Goal: Information Seeking & Learning: Learn about a topic

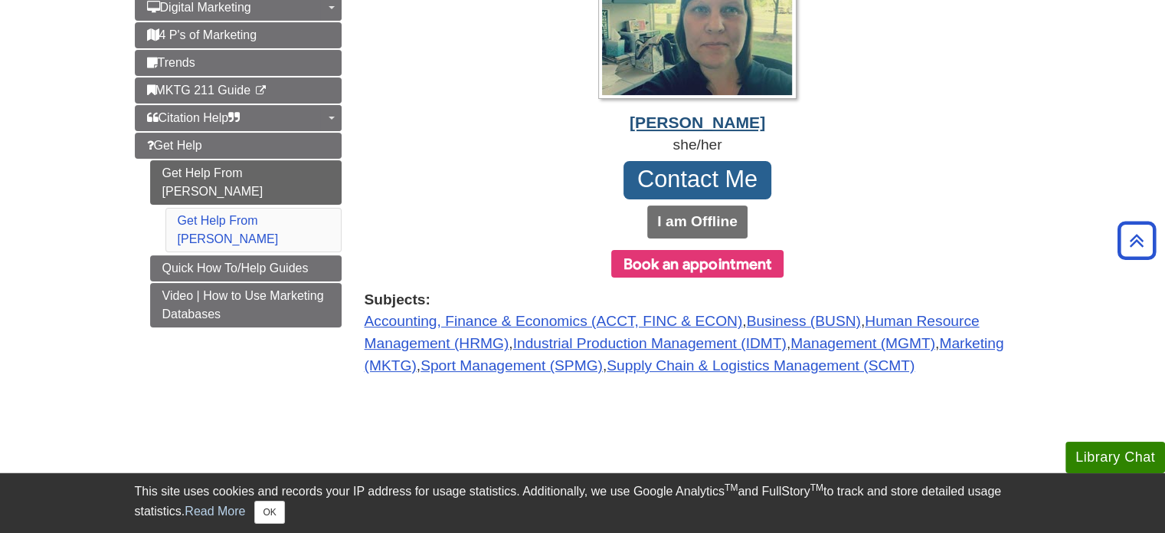
scroll to position [230, 0]
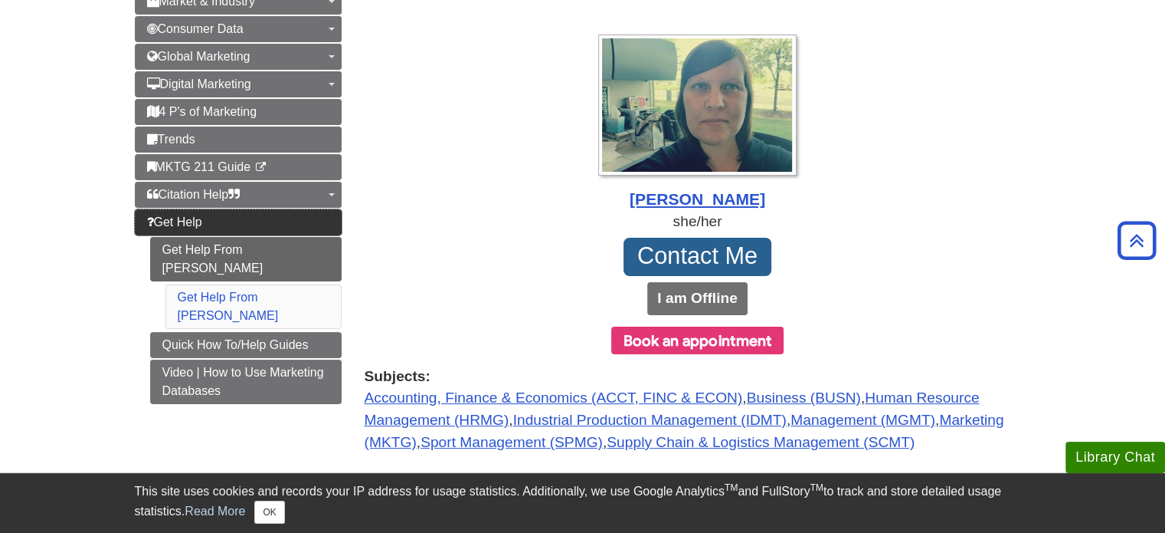
click at [201, 219] on span "Get Help" at bounding box center [174, 221] width 55 height 13
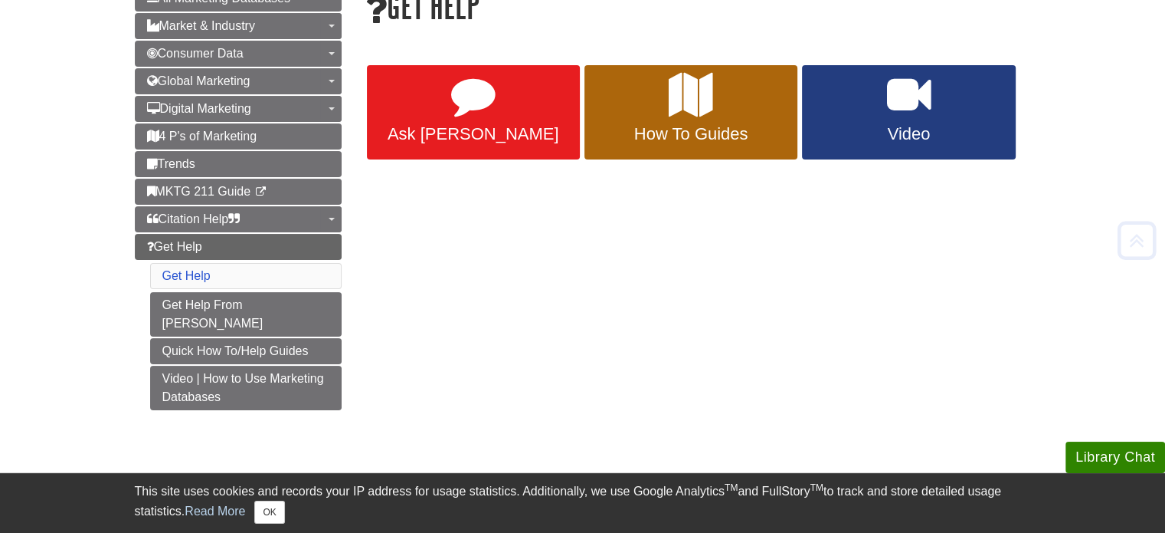
scroll to position [230, 0]
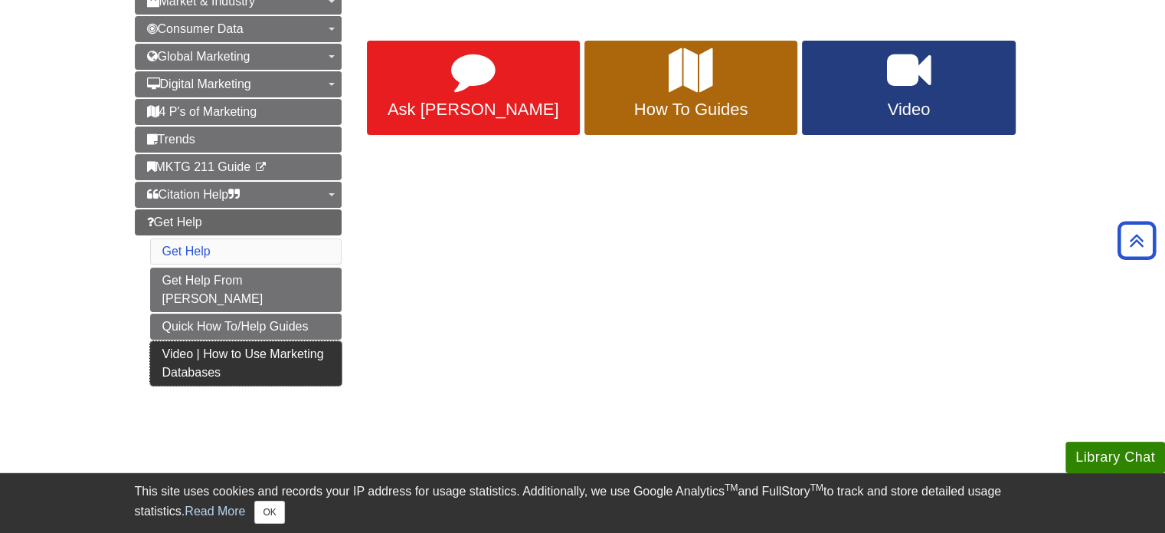
click at [287, 341] on link "Video | How to Use Marketing Databases" at bounding box center [246, 363] width 192 height 44
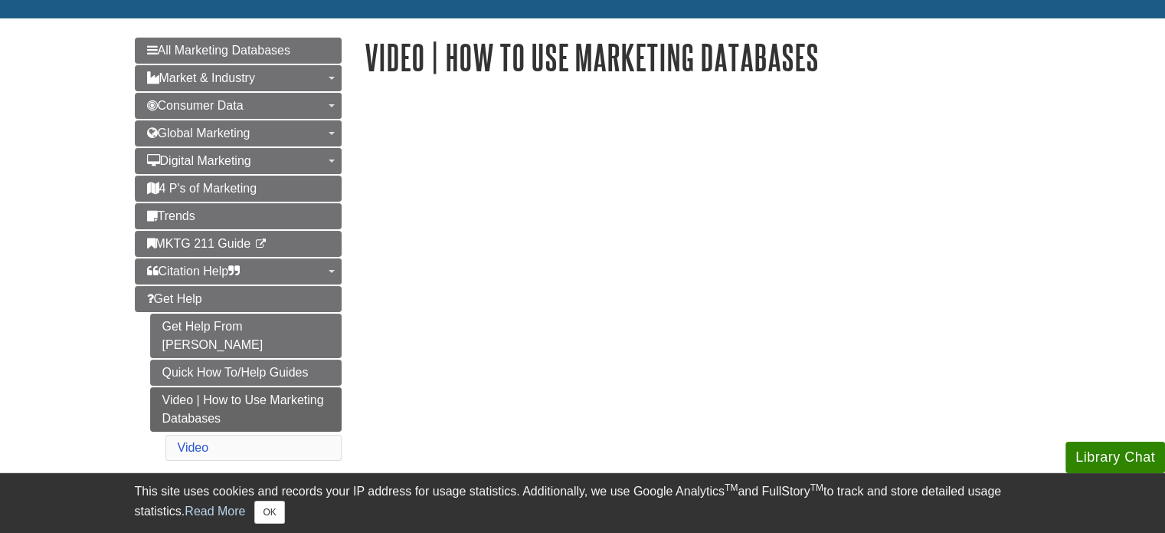
scroll to position [230, 0]
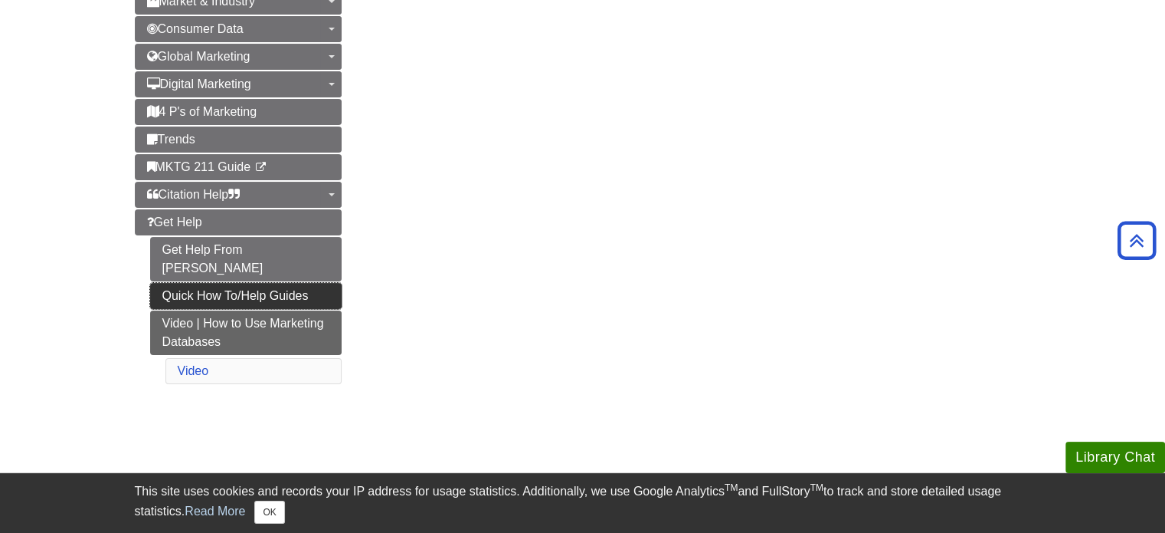
click at [221, 283] on link "Quick How To/Help Guides" at bounding box center [246, 296] width 192 height 26
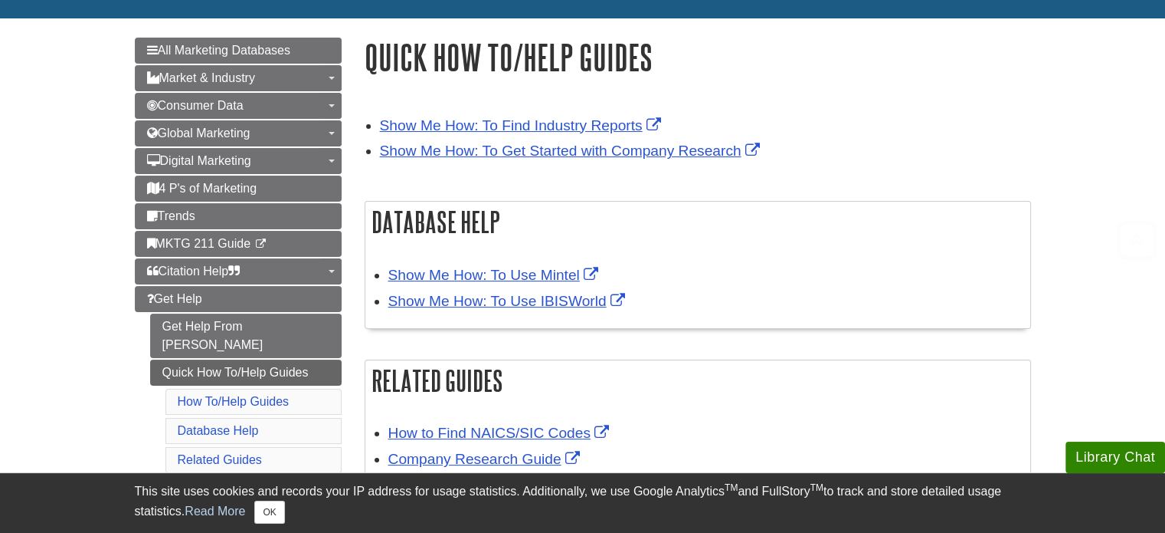
scroll to position [230, 0]
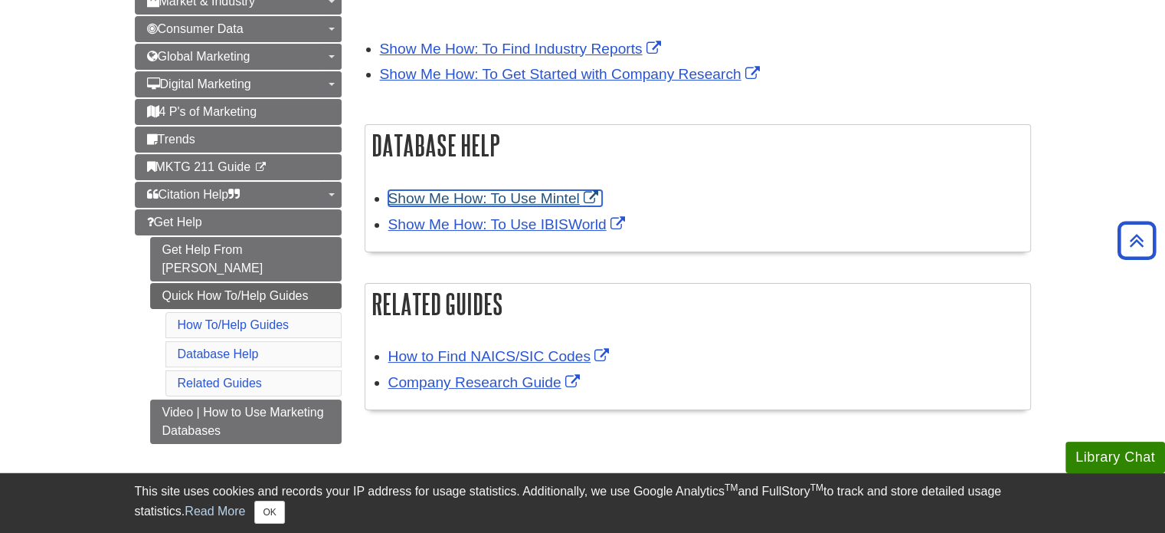
click at [525, 200] on link "Show Me How: To Use Mintel" at bounding box center [495, 198] width 214 height 16
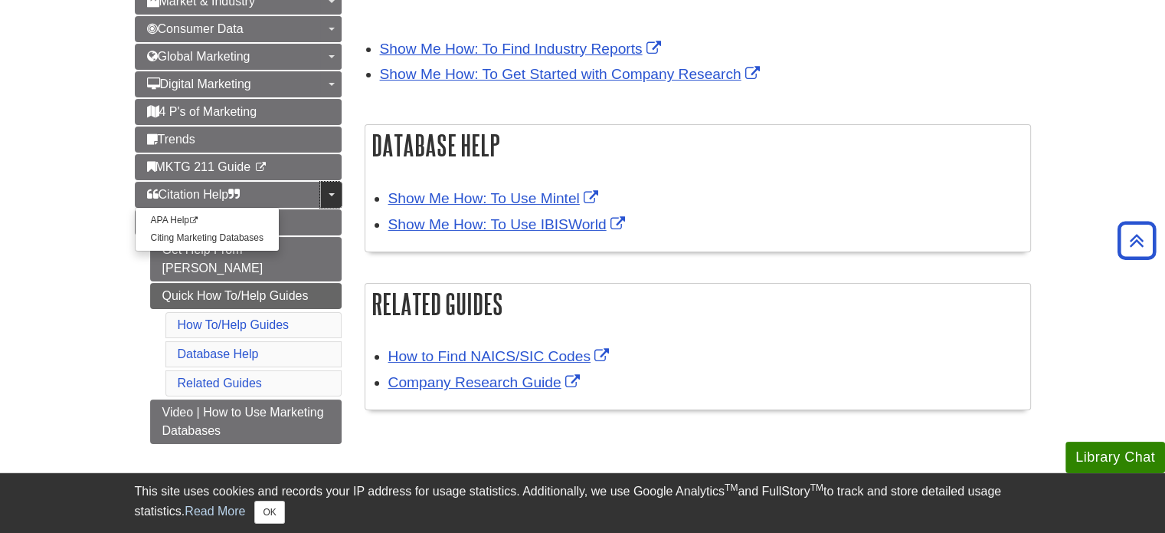
click at [334, 193] on span "Guide Page Menu" at bounding box center [332, 194] width 6 height 3
click at [244, 234] on link "Citing Marketing Databases" at bounding box center [207, 238] width 143 height 18
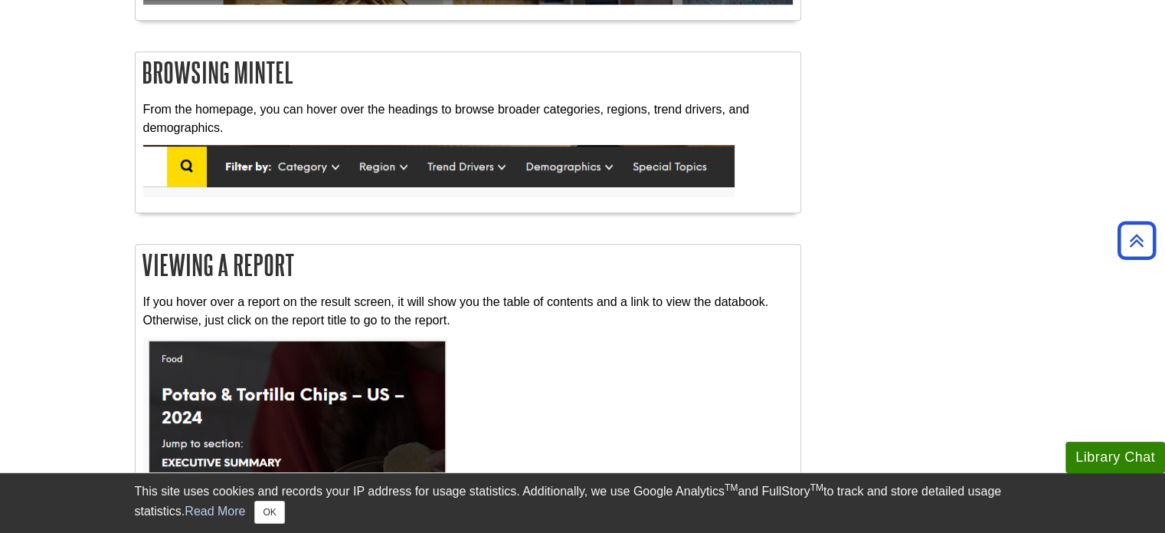
scroll to position [919, 0]
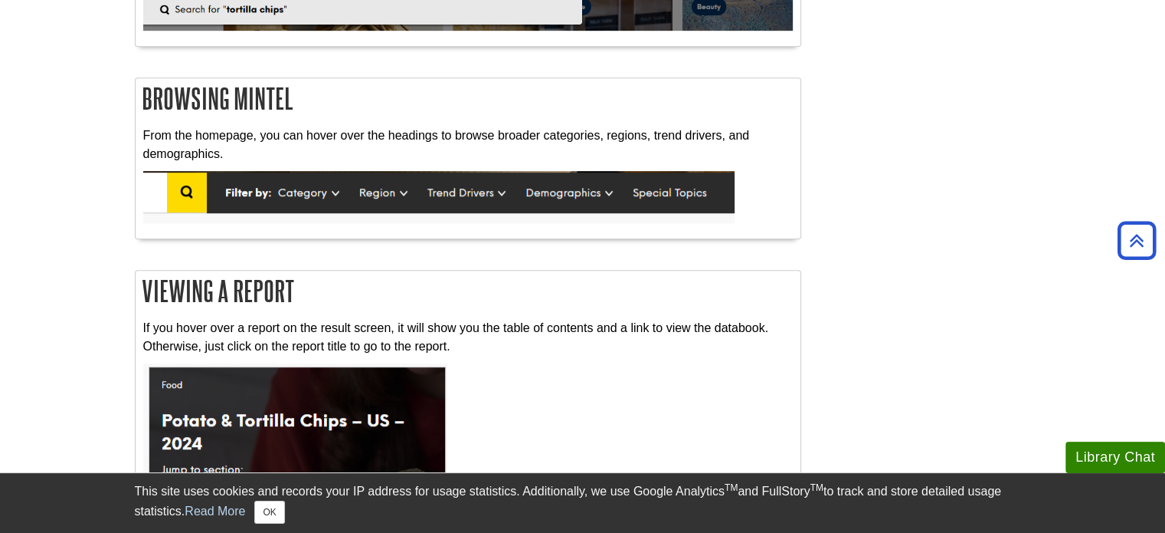
drag, startPoint x: 631, startPoint y: 208, endPoint x: 914, endPoint y: 103, distance: 302.3
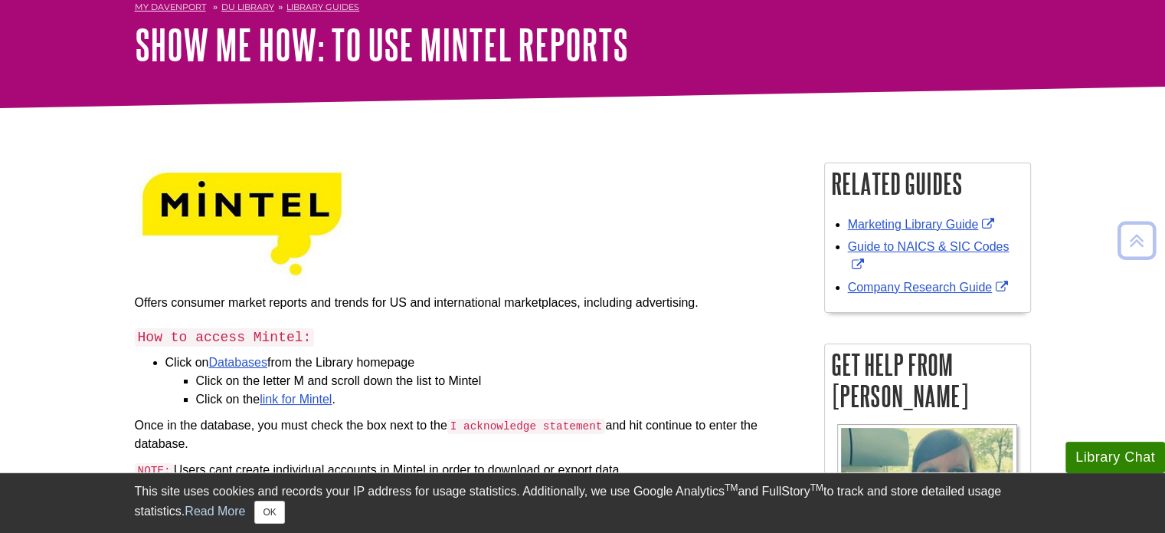
scroll to position [0, 0]
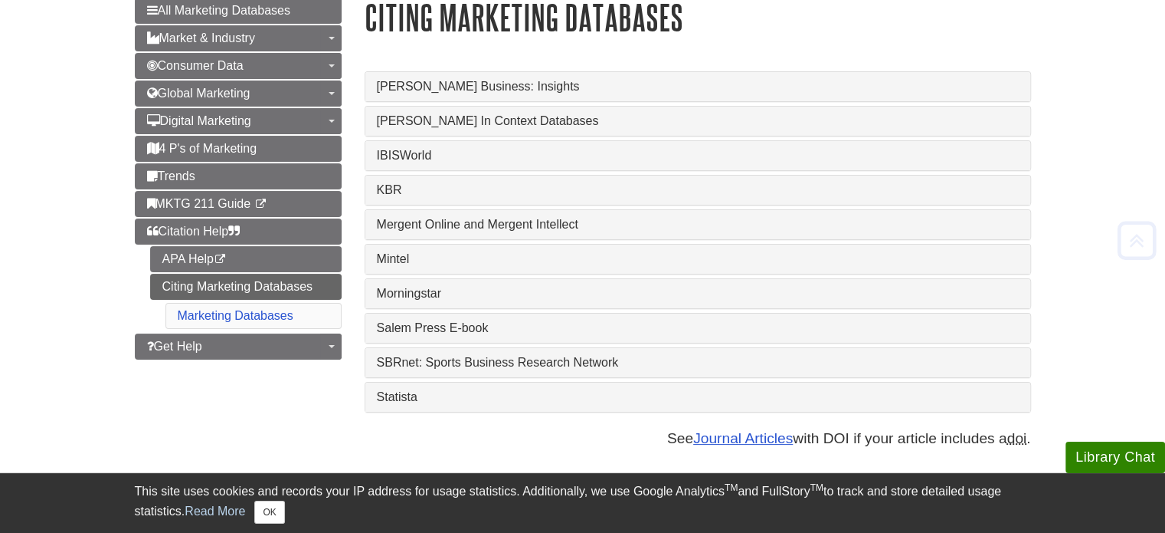
scroll to position [230, 0]
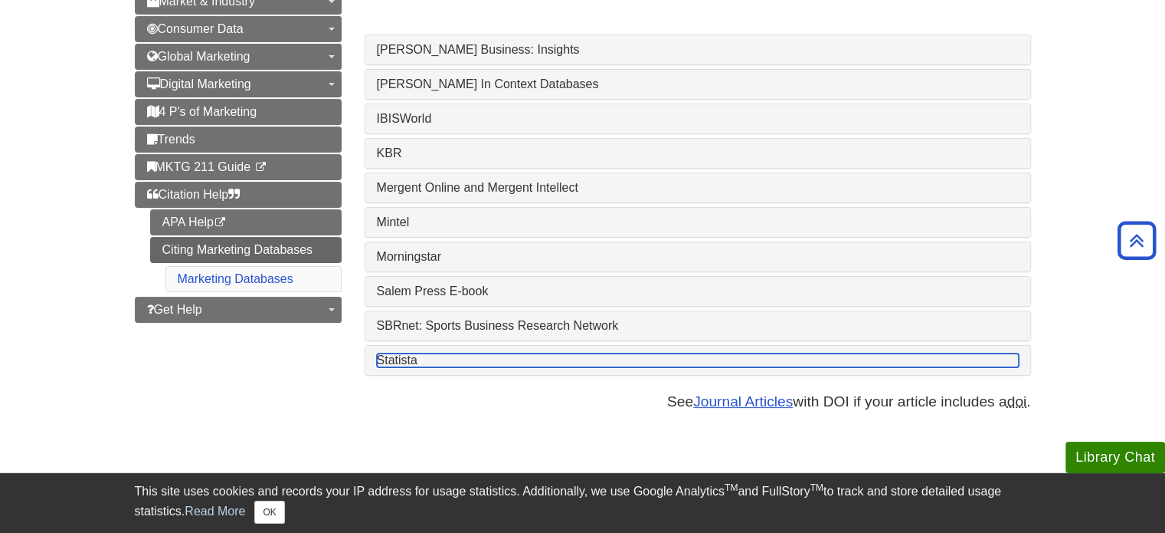
click at [387, 362] on link "Statista" at bounding box center [698, 360] width 642 height 14
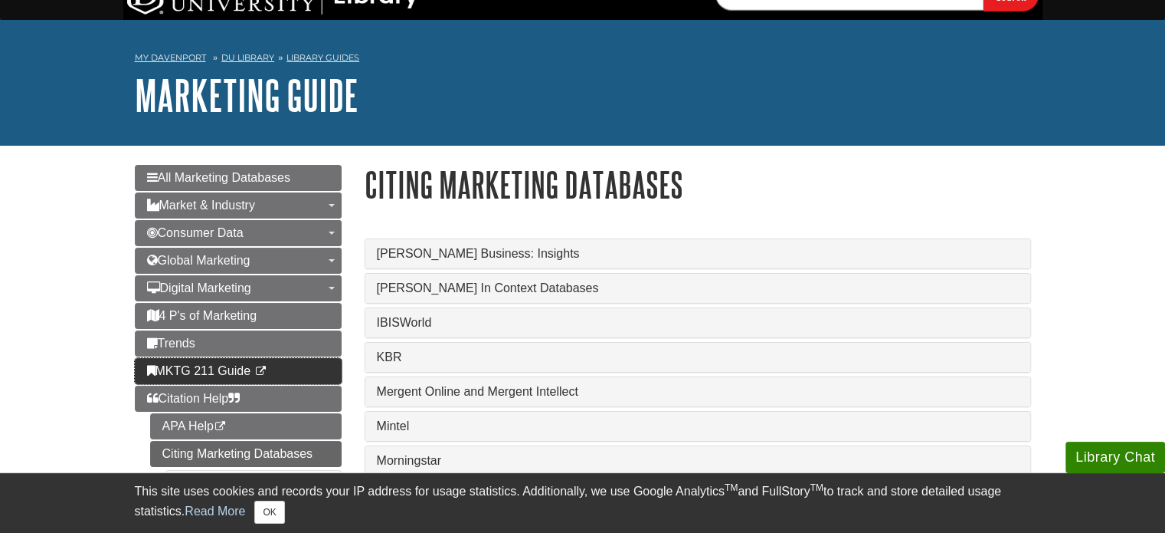
scroll to position [0, 0]
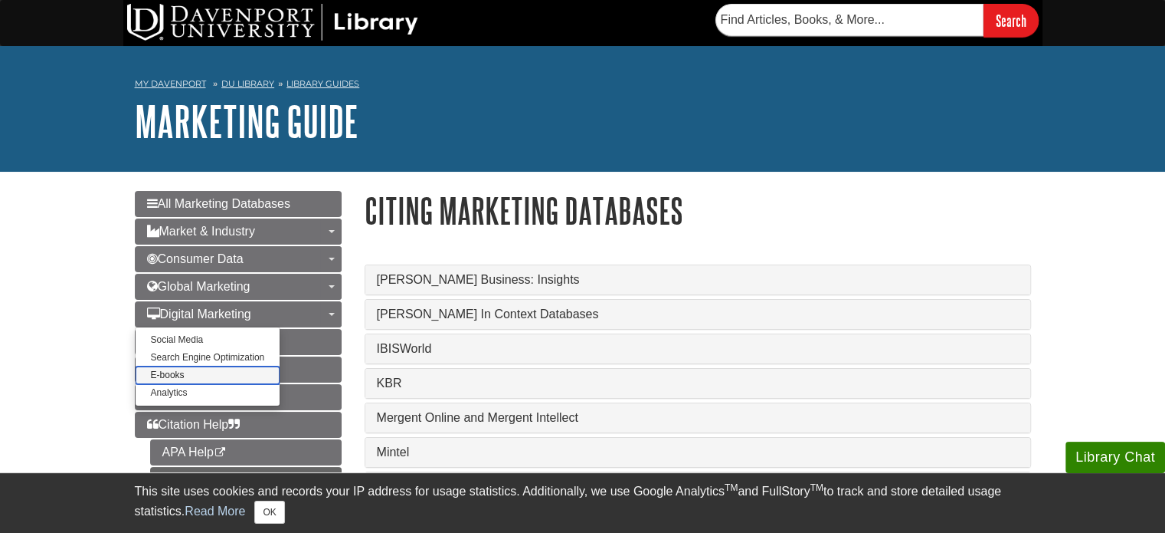
click at [173, 370] on link "E-books" at bounding box center [208, 375] width 145 height 18
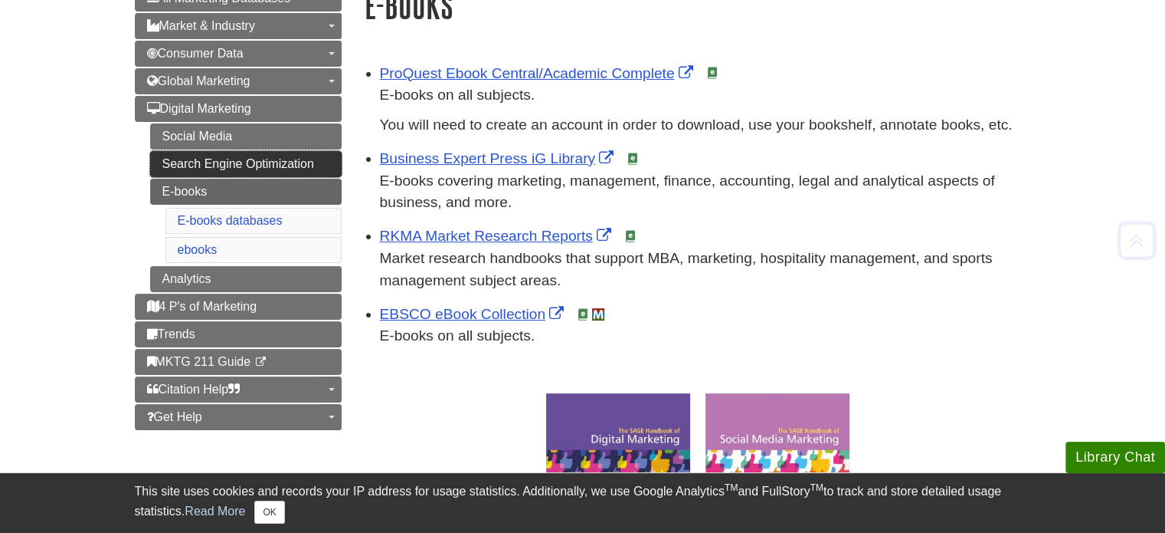
scroll to position [230, 0]
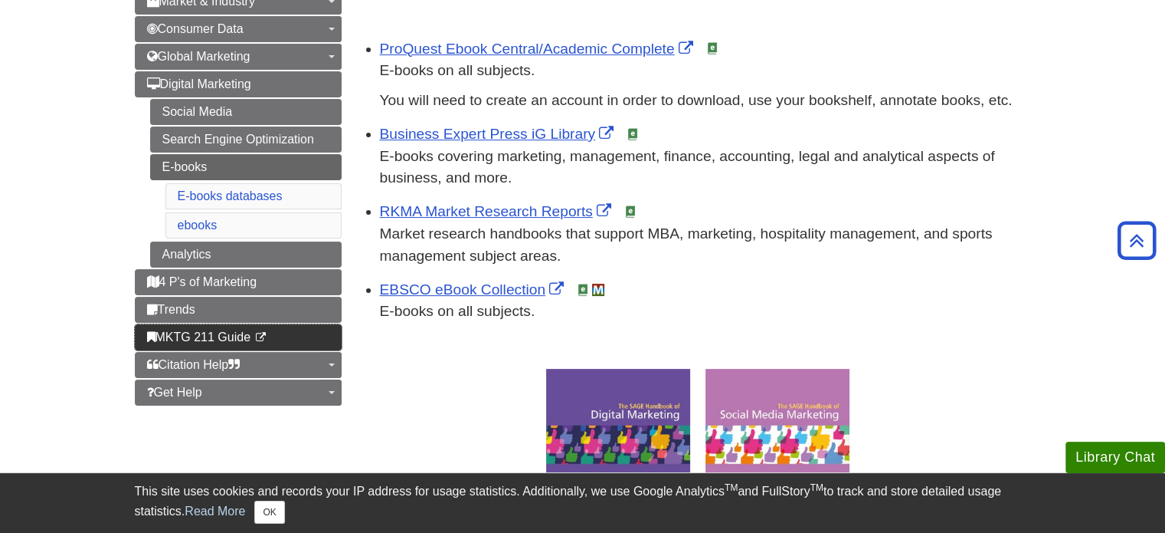
click at [174, 335] on span "MKTG 211 Guide" at bounding box center [199, 336] width 104 height 13
